Goal: Transaction & Acquisition: Purchase product/service

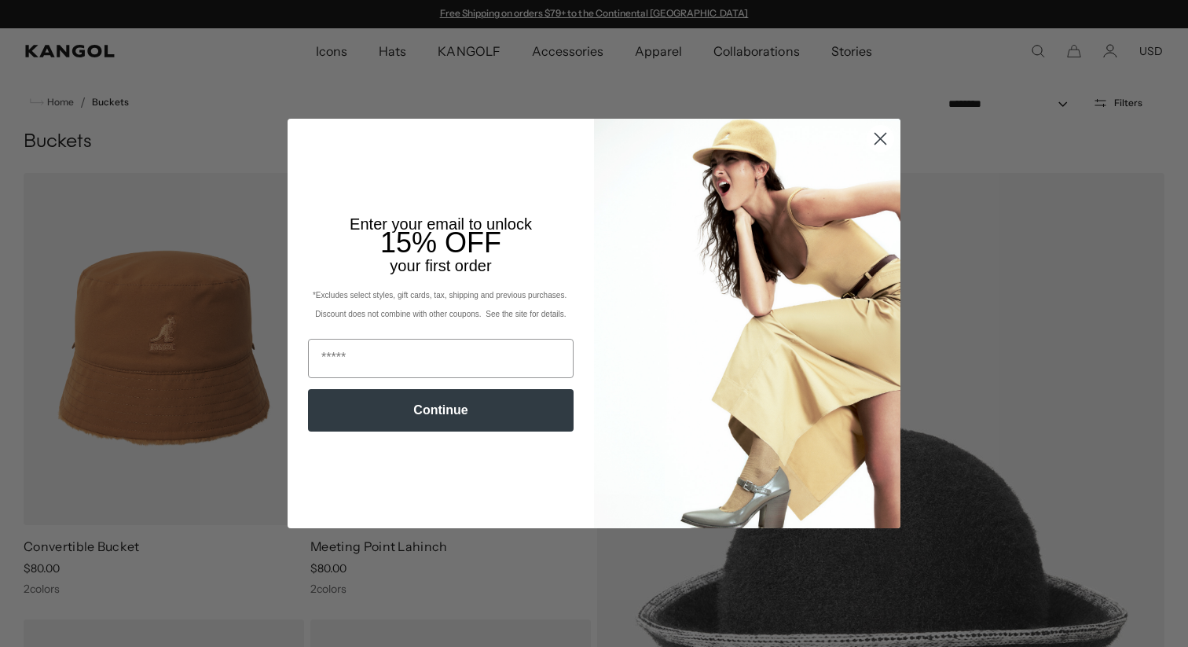
click at [870, 139] on circle "Close dialog" at bounding box center [880, 139] width 26 height 26
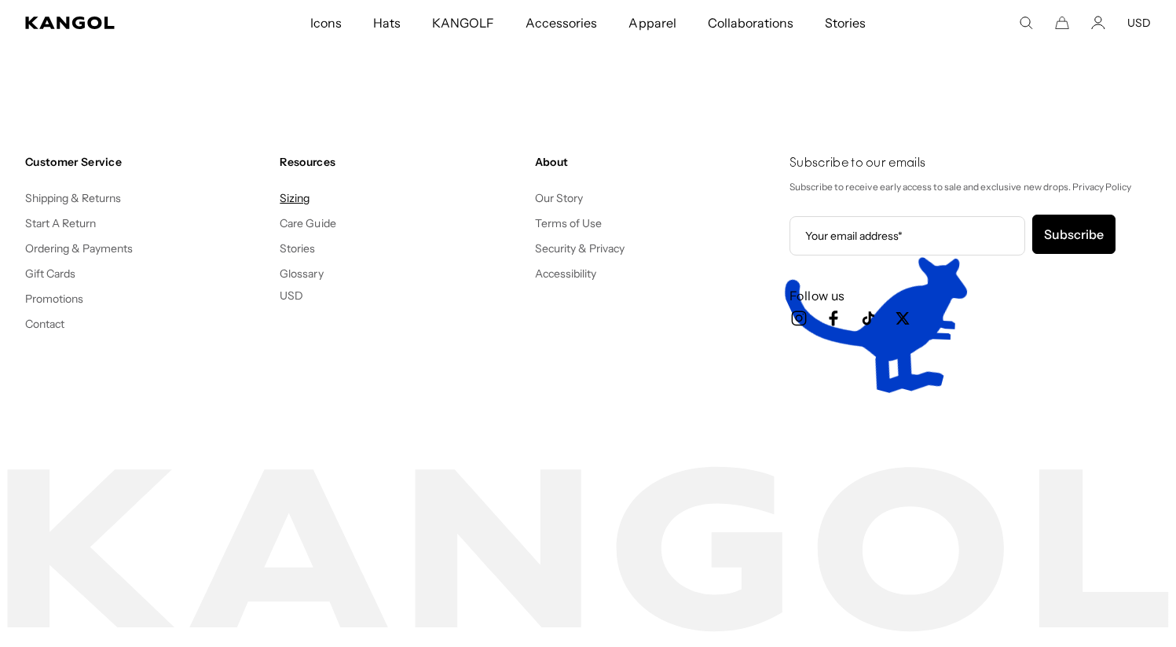
click at [299, 197] on link "Sizing" at bounding box center [295, 198] width 30 height 14
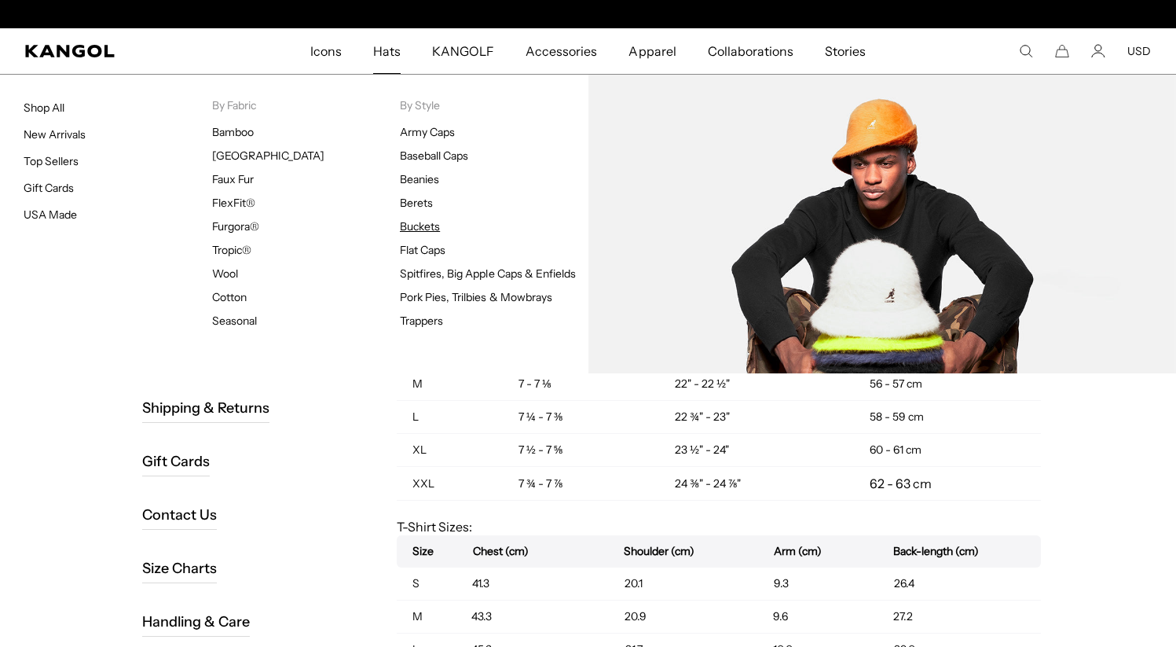
click at [436, 230] on link "Buckets" at bounding box center [420, 226] width 40 height 14
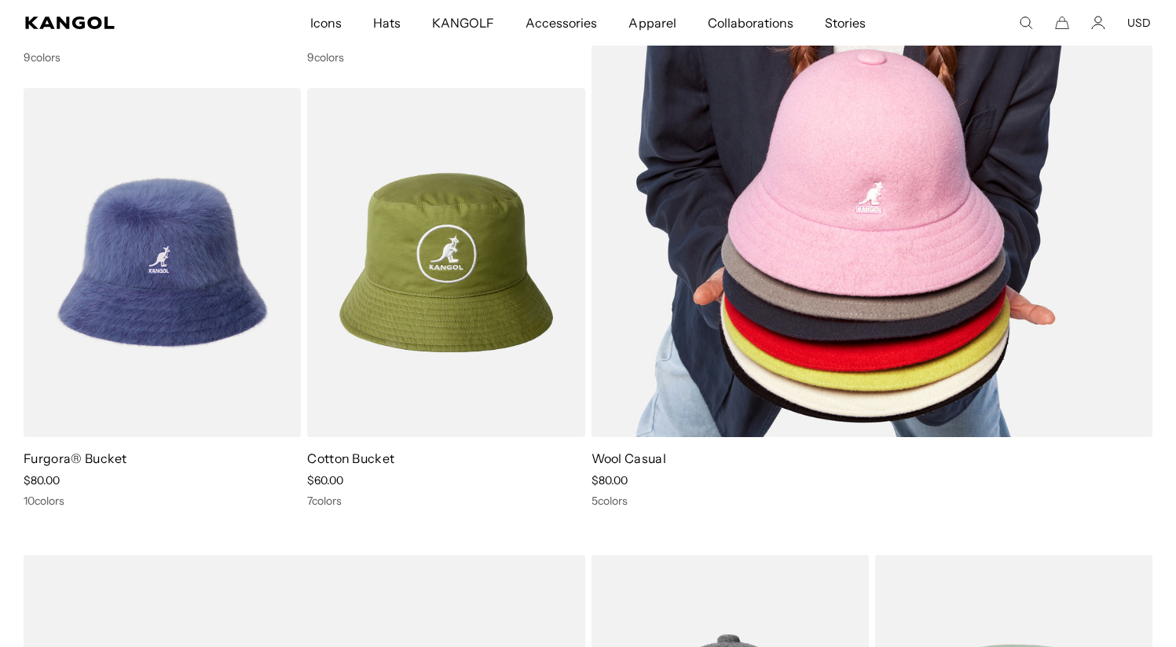
click at [636, 455] on link "Wool Casual" at bounding box center [629, 458] width 75 height 16
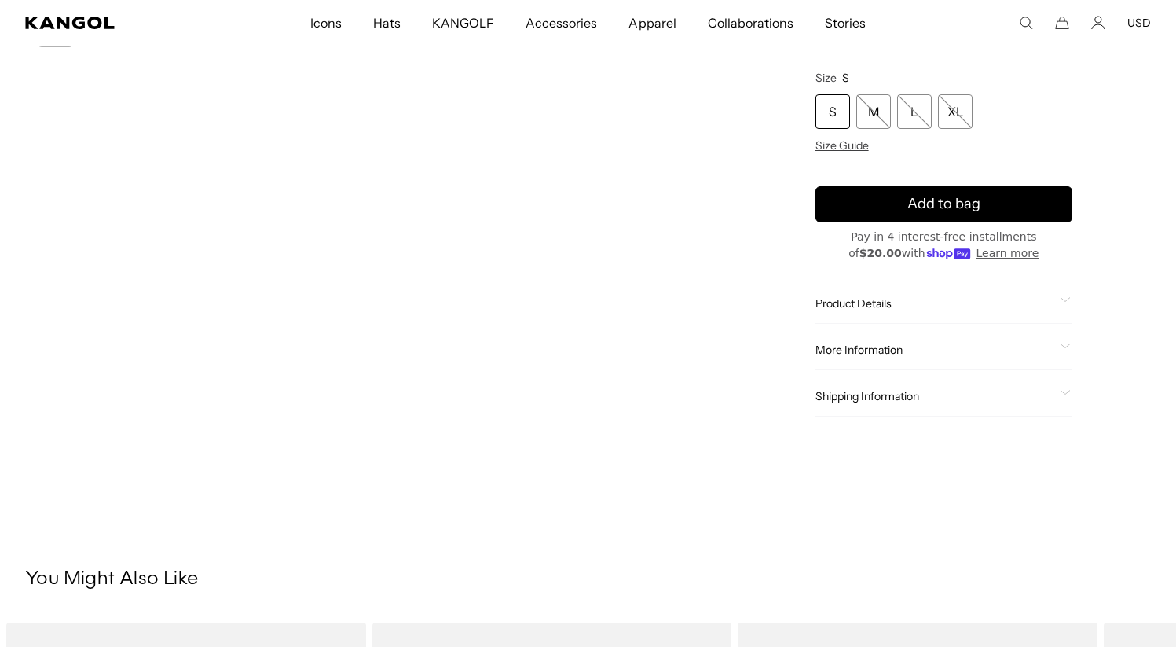
scroll to position [0, 324]
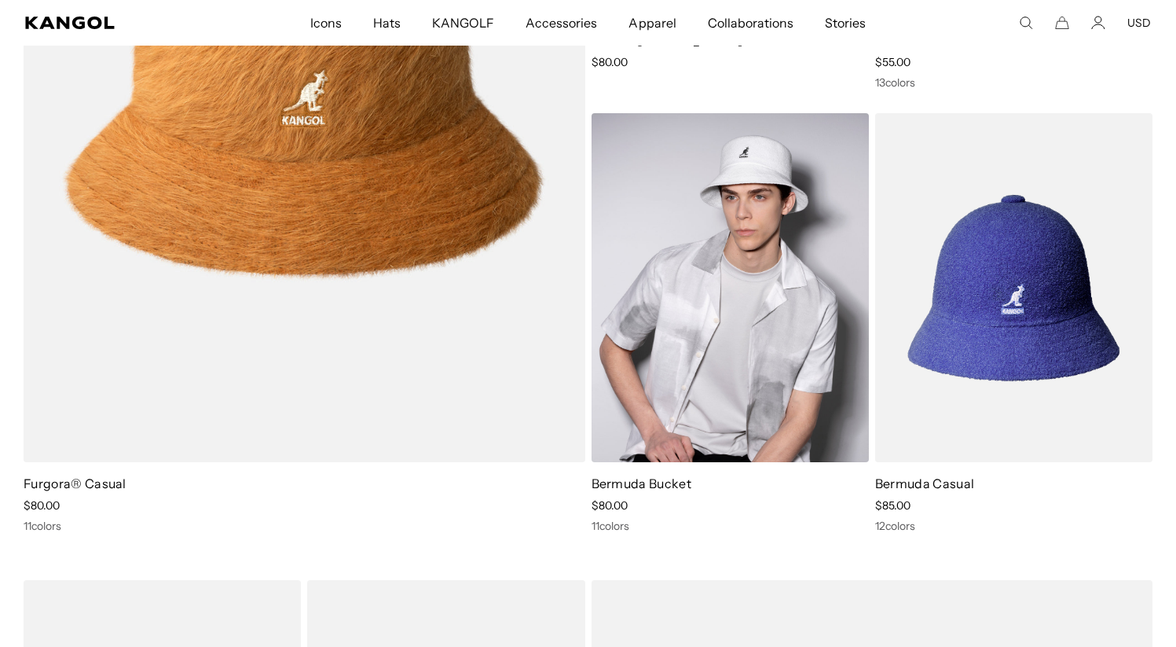
click at [724, 375] on img at bounding box center [730, 287] width 277 height 348
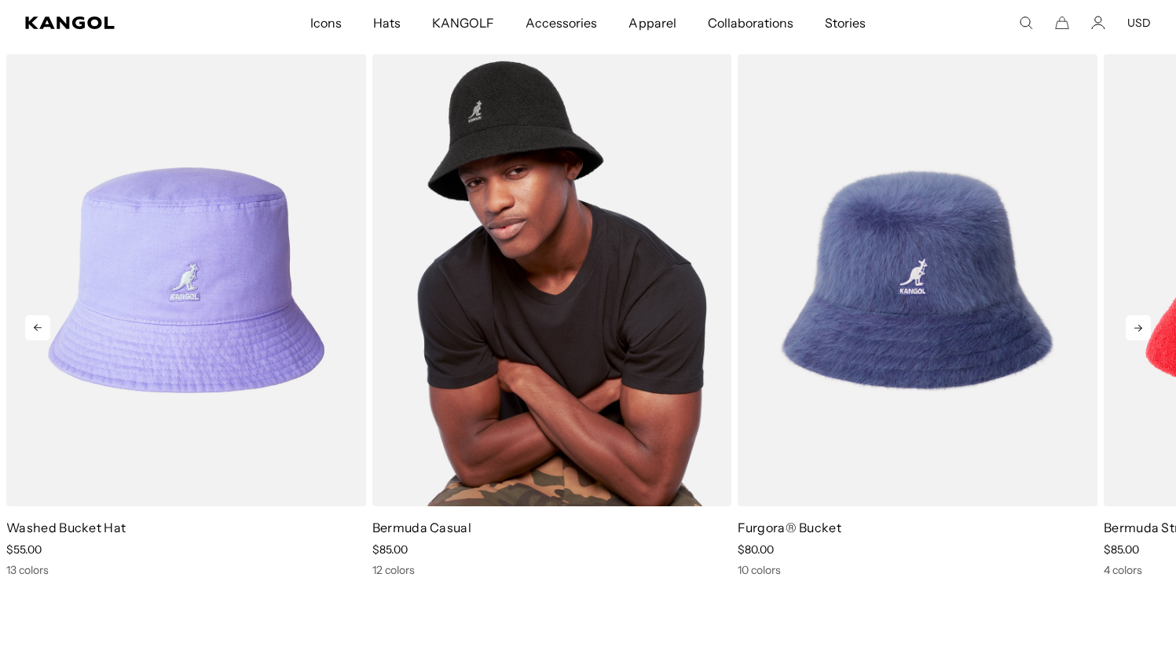
scroll to position [0, 324]
click at [551, 393] on img "2 of 5" at bounding box center [552, 280] width 360 height 452
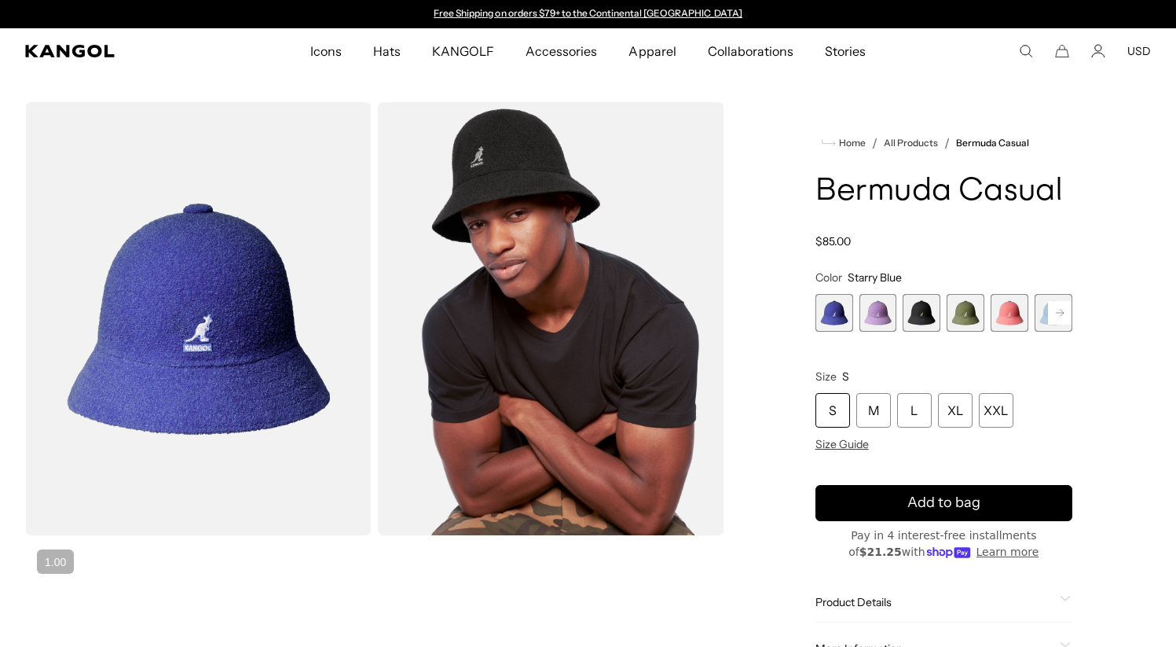
click at [1062, 320] on rect at bounding box center [1060, 313] width 24 height 24
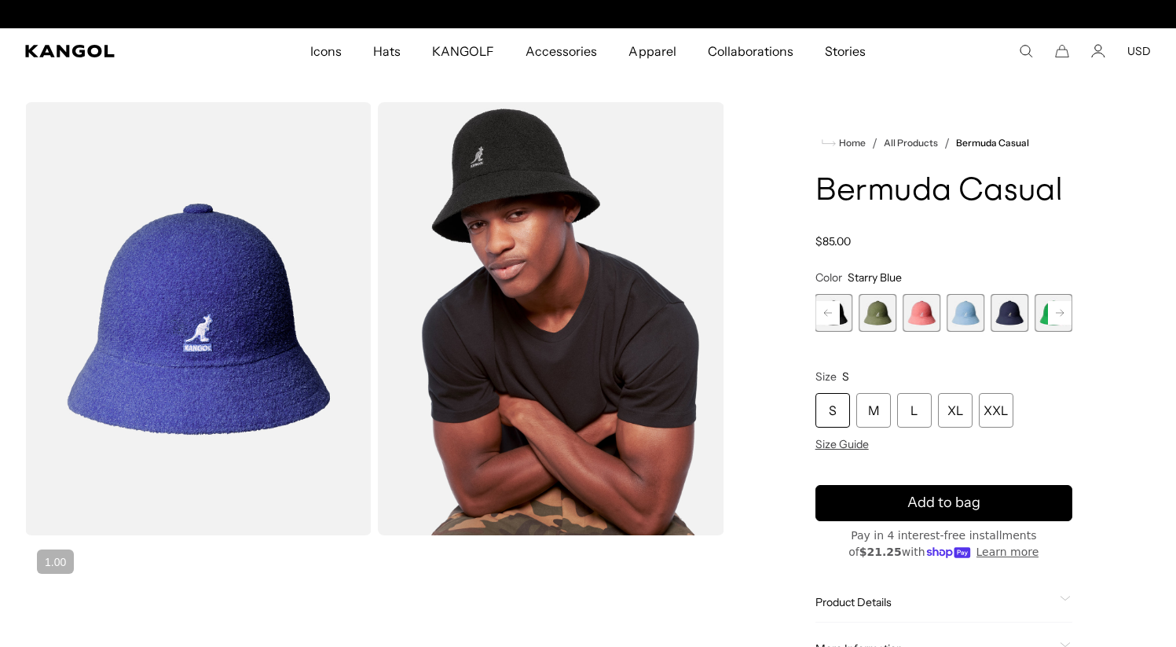
click at [1062, 320] on rect at bounding box center [1060, 313] width 24 height 24
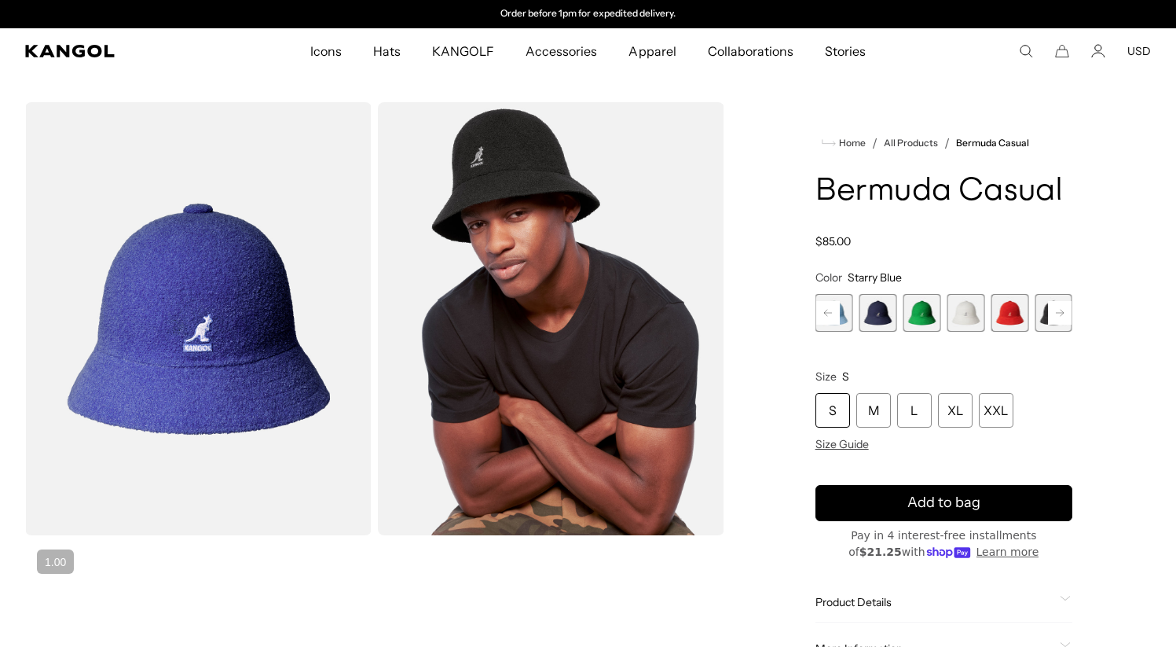
click at [1062, 320] on rect at bounding box center [1060, 313] width 24 height 24
click at [960, 321] on span "10 of 12" at bounding box center [966, 313] width 38 height 38
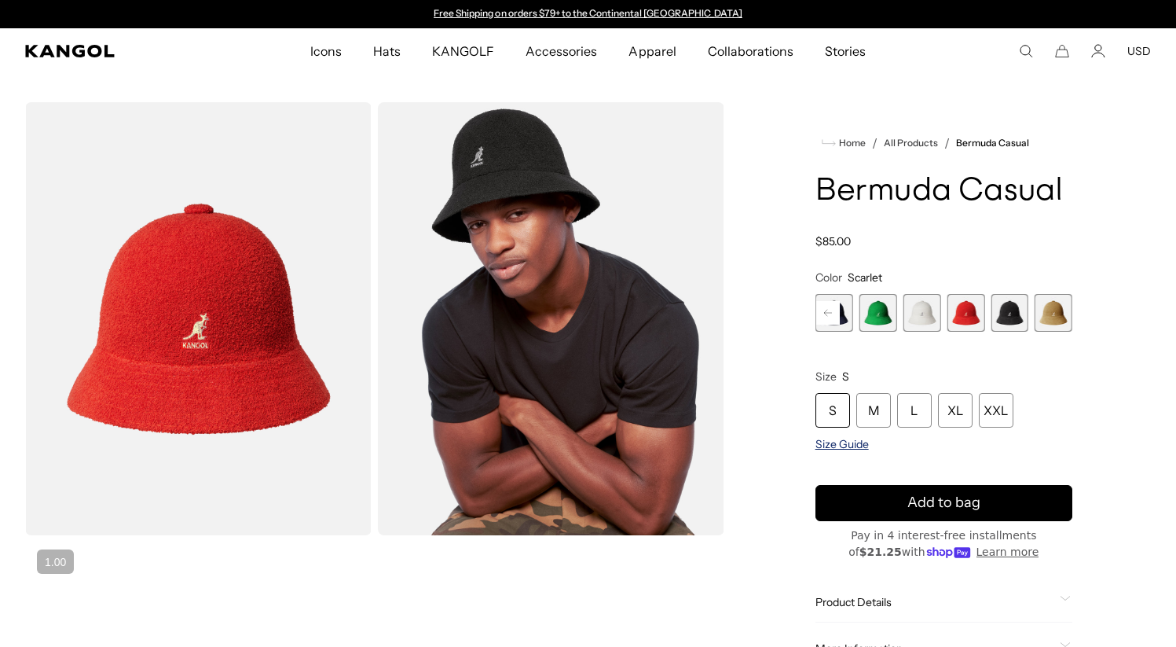
click at [855, 443] on span "Size Guide" at bounding box center [841, 444] width 53 height 14
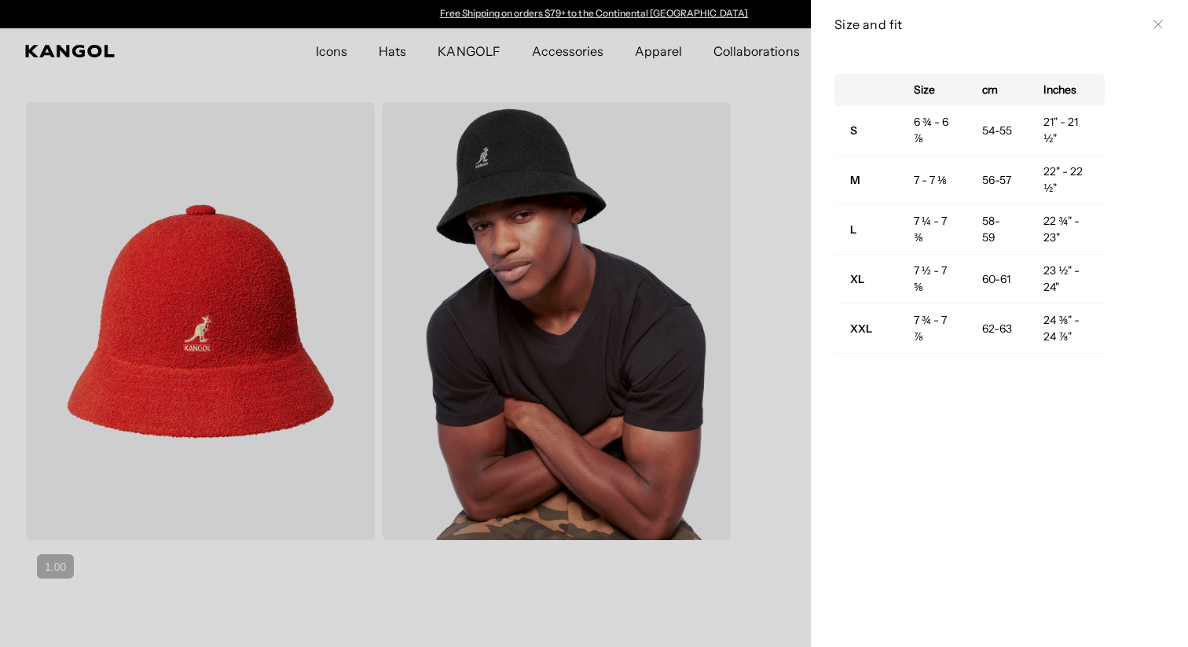
click at [1153, 26] on icon at bounding box center [1157, 24] width 9 height 9
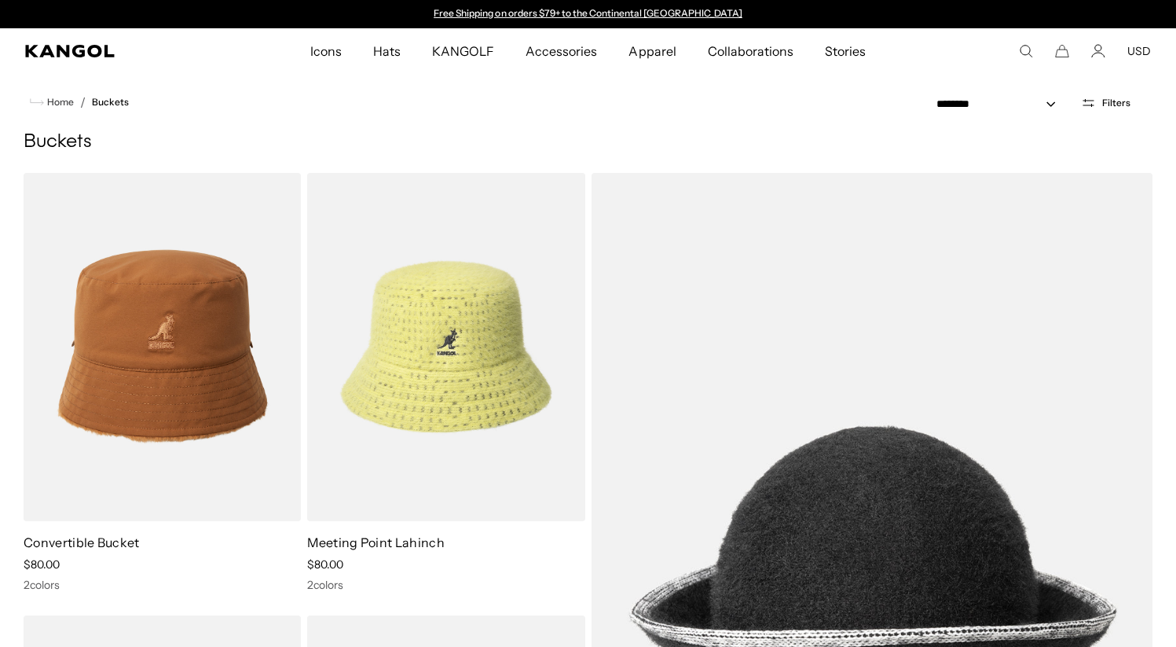
scroll to position [1411, 0]
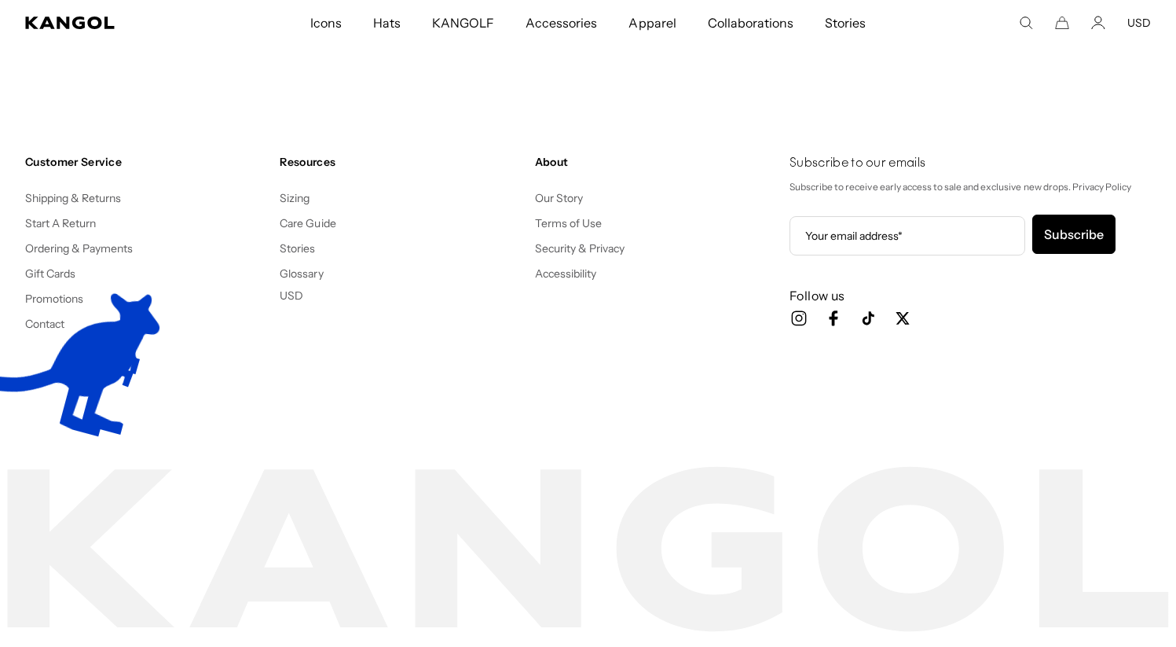
scroll to position [9490, 0]
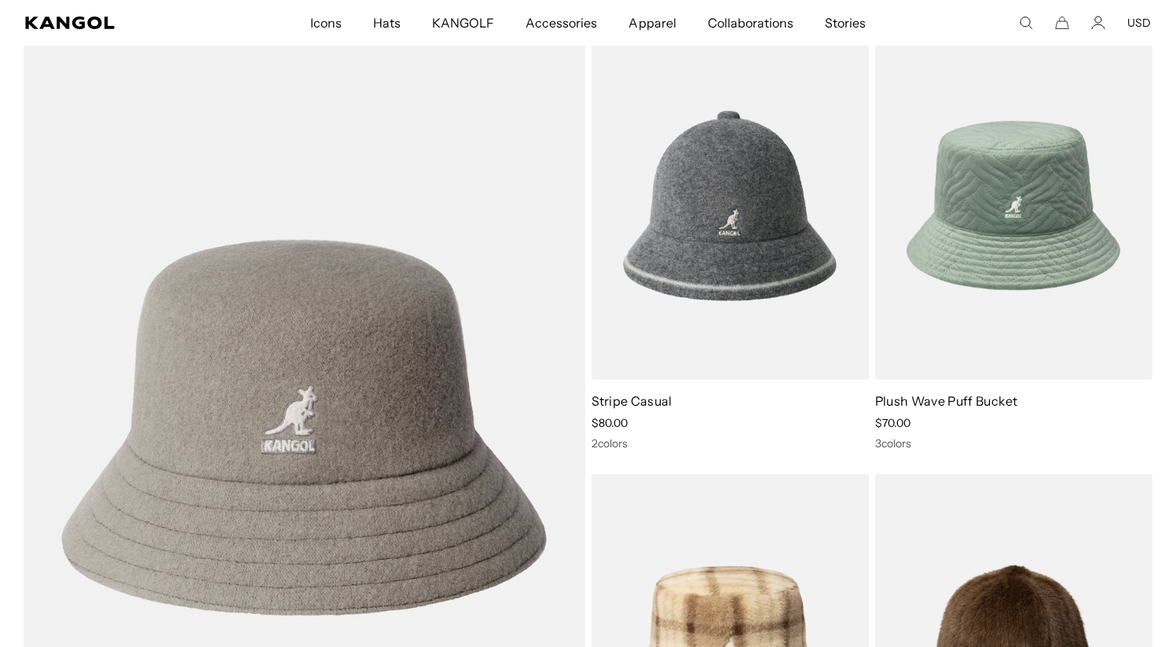
scroll to position [2900, 0]
